Goal: Task Accomplishment & Management: Complete application form

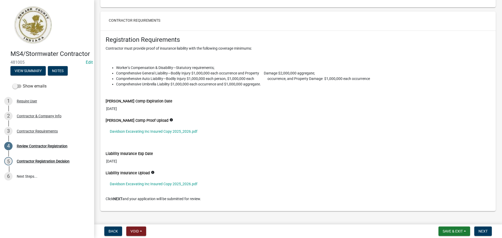
scroll to position [454, 0]
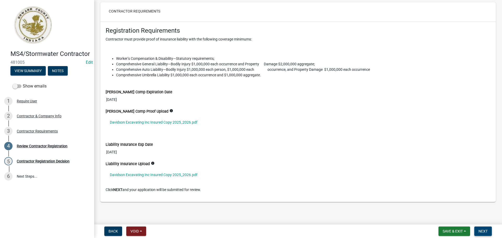
click at [480, 230] on span "Next" at bounding box center [483, 231] width 9 height 4
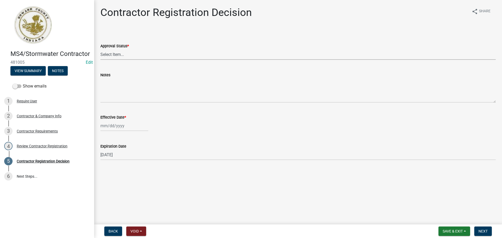
click at [153, 60] on select "Select Item... Approved Denied" at bounding box center [297, 54] width 395 height 11
click at [100, 49] on select "Select Item... Approved Denied" at bounding box center [297, 54] width 395 height 11
select select "4b86b809-39dd-4c68-9f3d-fdb3e7050482"
select select "9"
select select "2025"
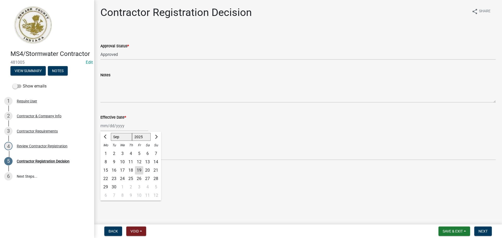
click at [120, 129] on div "[PERSON_NAME] Feb Mar Apr [PERSON_NAME][DATE] Oct Nov [DATE] 1526 1527 1528 152…" at bounding box center [124, 126] width 48 height 11
click at [140, 170] on div "19" at bounding box center [139, 170] width 8 height 8
type input "[DATE]"
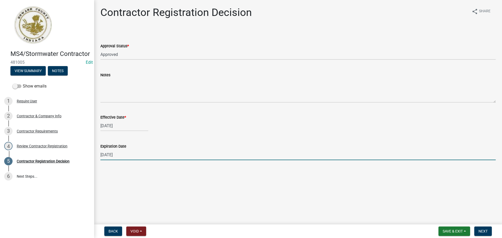
click at [130, 155] on input "[DATE]" at bounding box center [297, 155] width 395 height 11
type input "[DATE]"
